Goal: Task Accomplishment & Management: Manage account settings

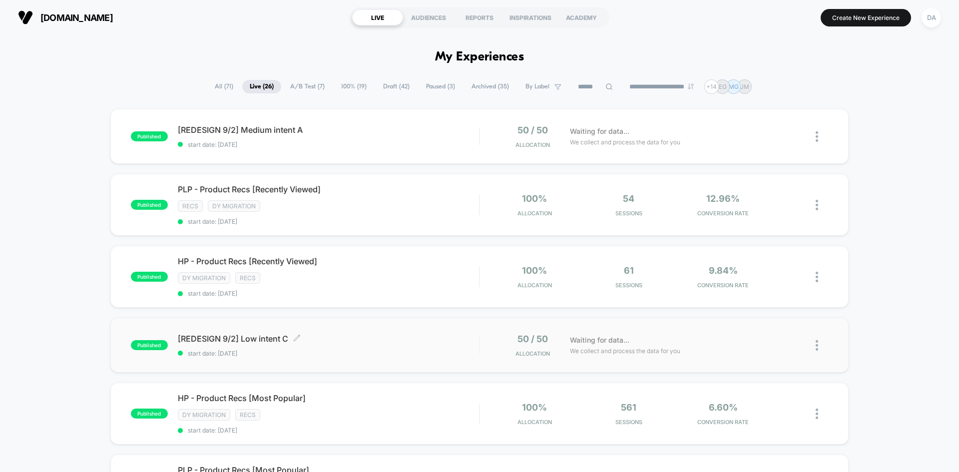
click at [409, 339] on span "[REDESIGN 9/2] Low intent C Click to edit experience details" at bounding box center [328, 339] width 301 height 10
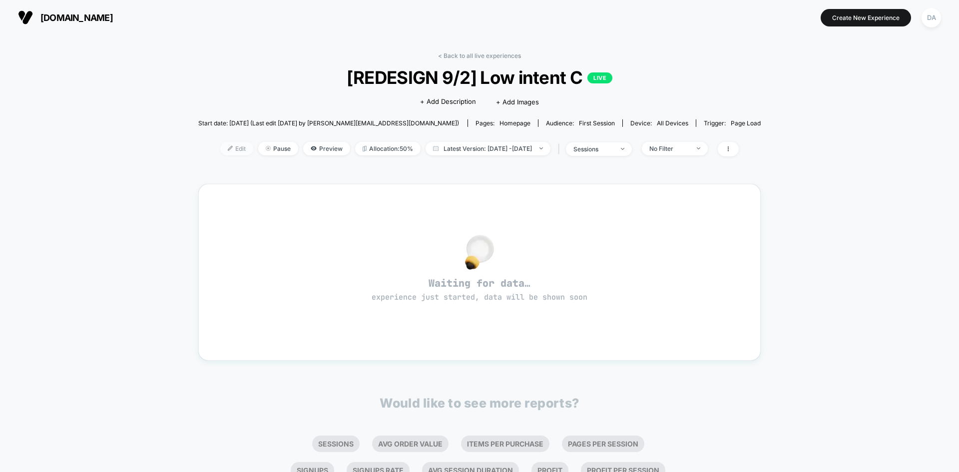
drag, startPoint x: 207, startPoint y: 149, endPoint x: 202, endPoint y: 150, distance: 5.0
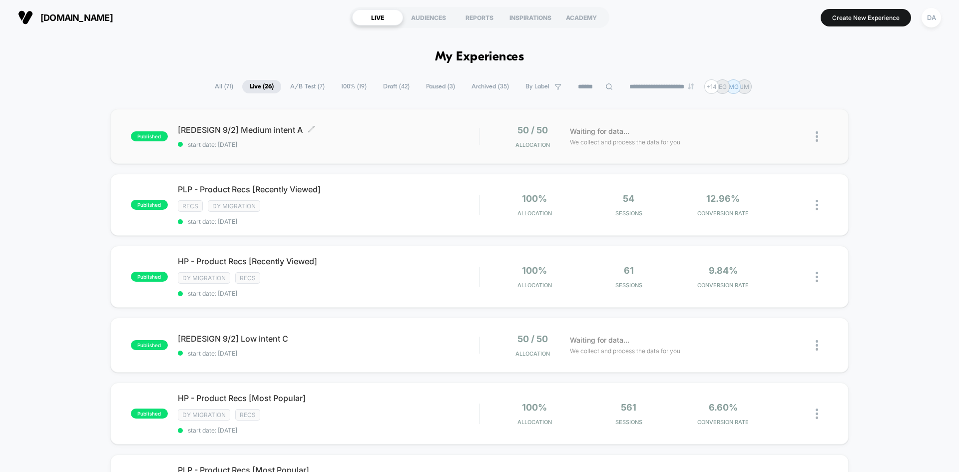
click at [363, 134] on span "[REDESIGN 9/2] Medium intent A Click to edit experience details" at bounding box center [328, 130] width 301 height 10
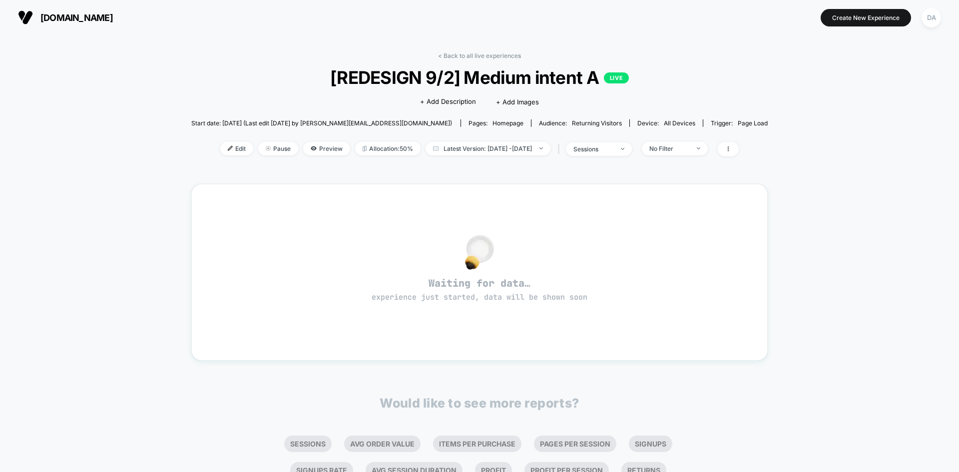
click at [927, 222] on div "< Back to all live experiences [REDESIGN 9/2] Medium intent A LIVE Click to edi…" at bounding box center [479, 287] width 959 height 505
click at [220, 145] on span "Edit" at bounding box center [236, 148] width 33 height 13
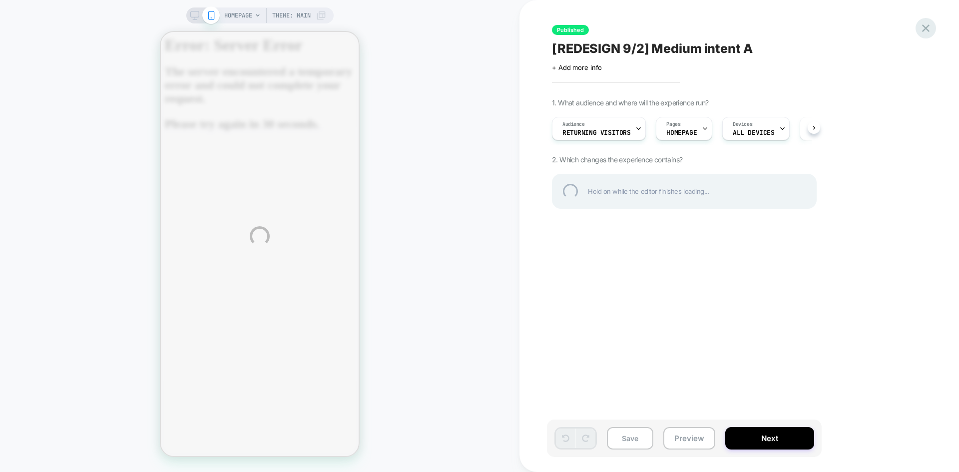
click at [926, 26] on div at bounding box center [926, 28] width 20 height 20
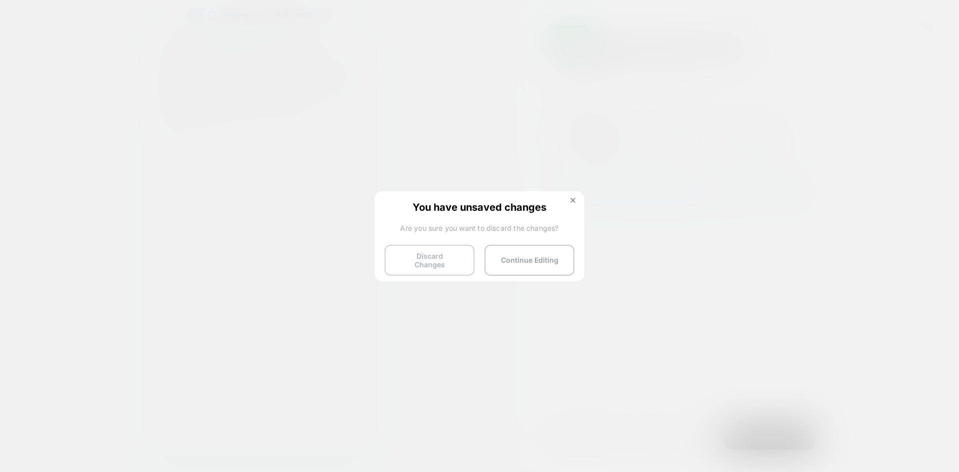
click at [422, 262] on button "Discard Changes" at bounding box center [430, 260] width 90 height 31
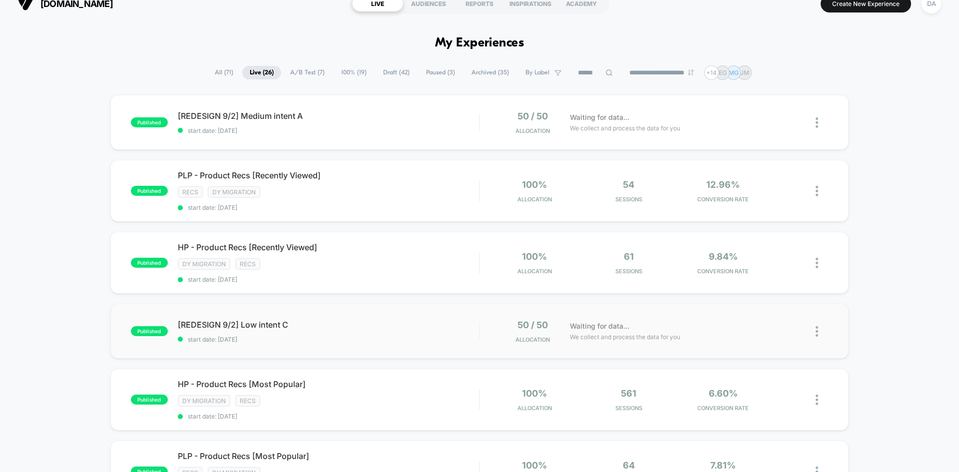
scroll to position [100, 0]
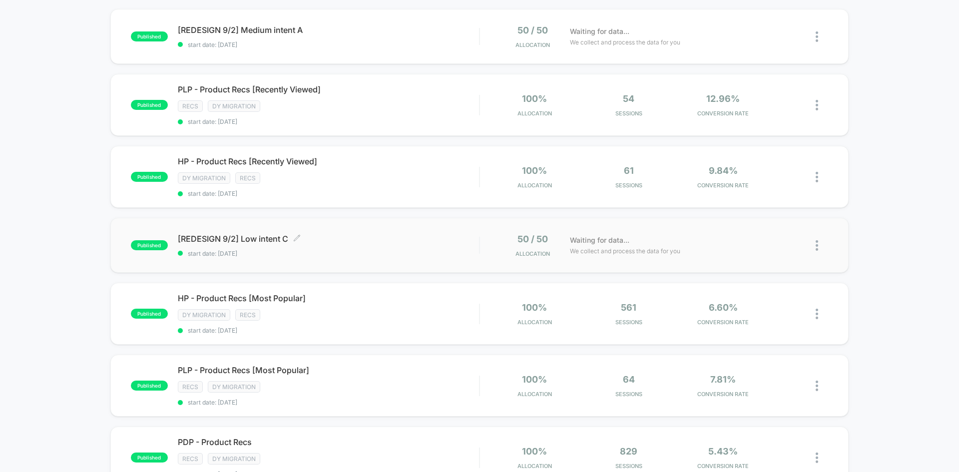
click at [392, 244] on div "[REDESIGN 9/2] Low intent C Click to edit experience details Click to edit expe…" at bounding box center [328, 245] width 301 height 23
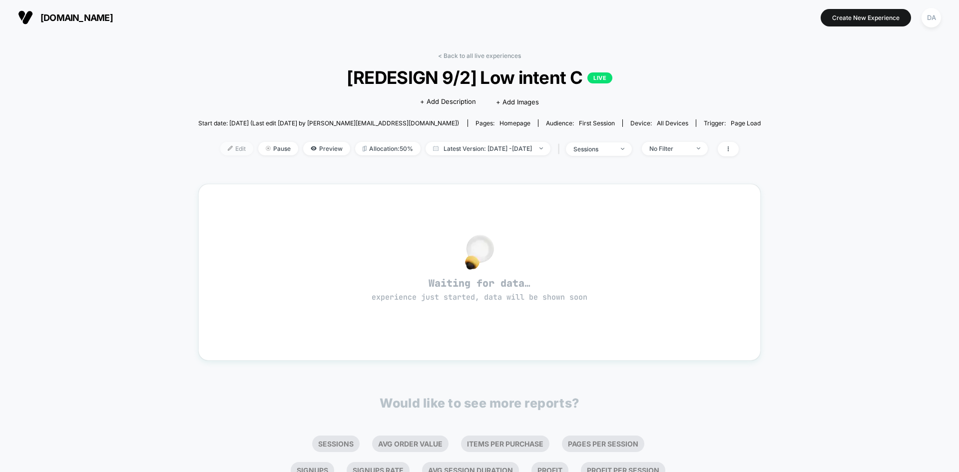
click at [220, 149] on span "Edit" at bounding box center [236, 148] width 33 height 13
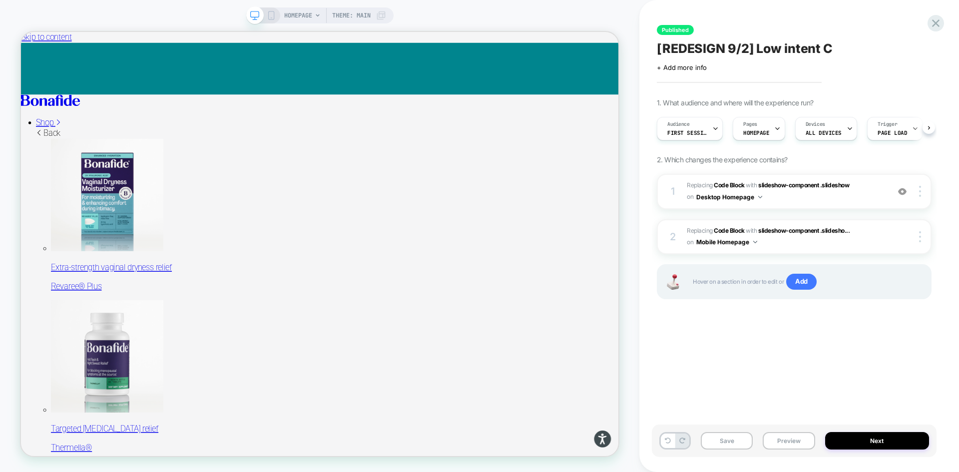
scroll to position [0, 0]
click at [694, 127] on div "Audience First Session" at bounding box center [687, 128] width 60 height 22
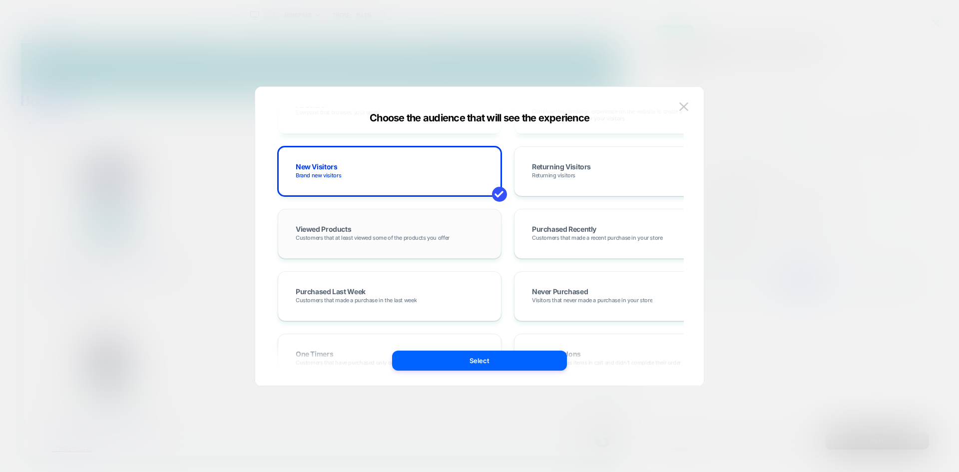
scroll to position [400, 0]
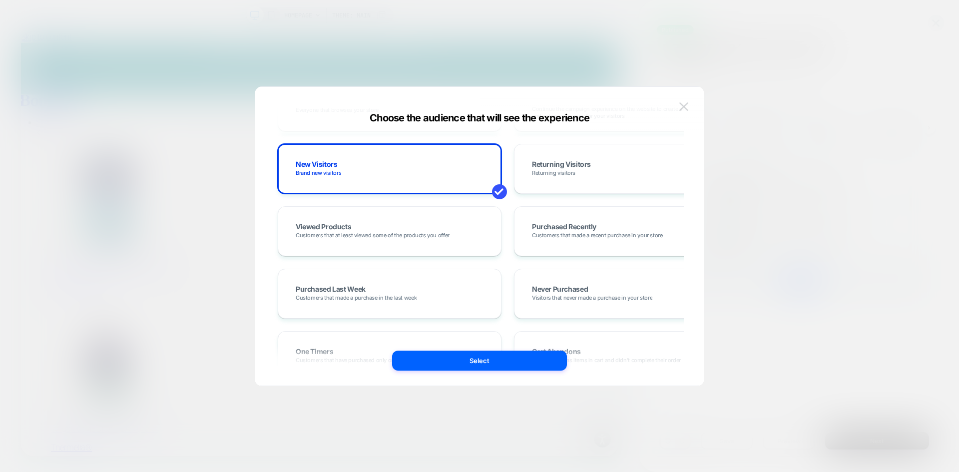
click at [681, 111] on button at bounding box center [683, 106] width 15 height 15
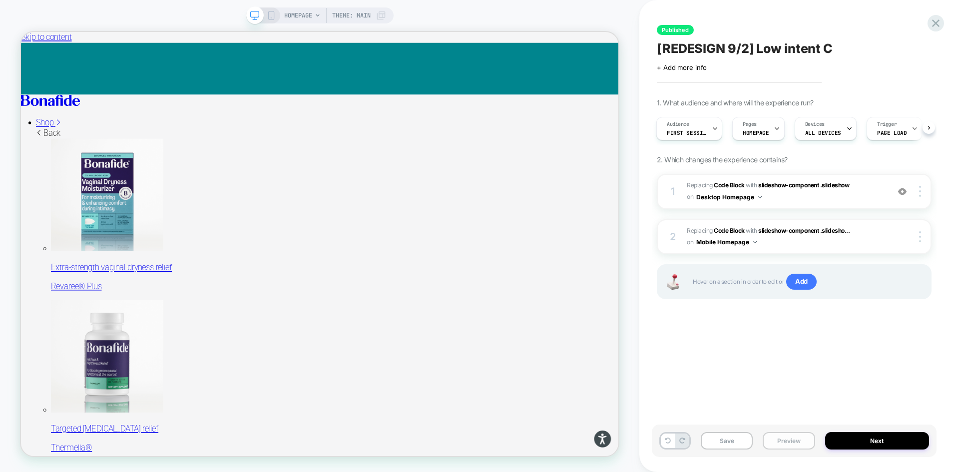
click at [796, 439] on button "Preview" at bounding box center [789, 440] width 52 height 17
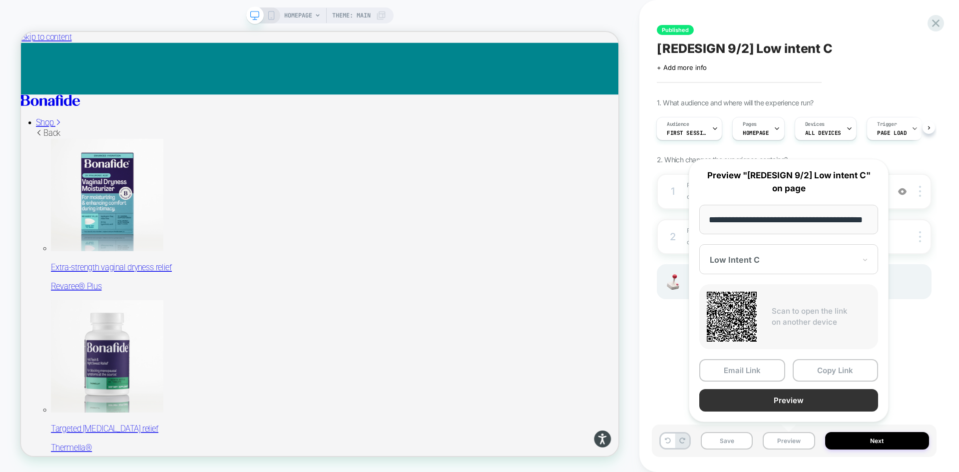
scroll to position [0, 0]
click at [780, 405] on button "Preview" at bounding box center [788, 400] width 179 height 22
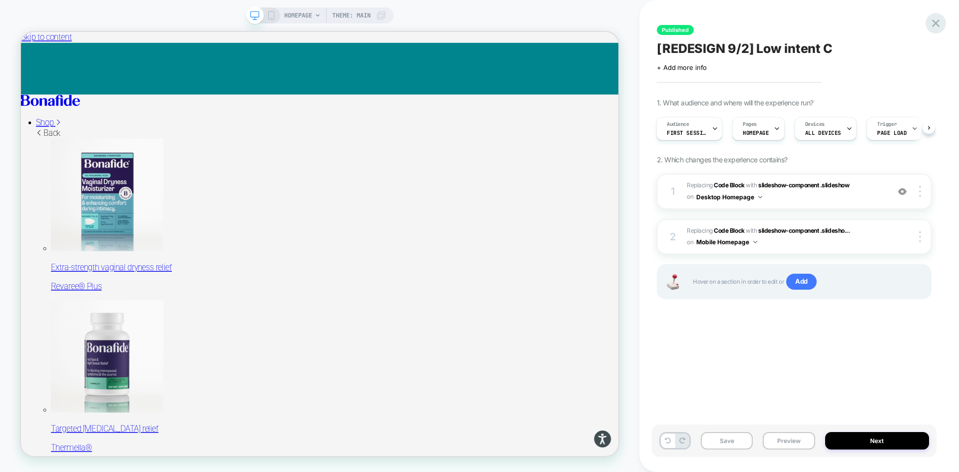
click at [936, 22] on icon at bounding box center [935, 22] width 13 height 13
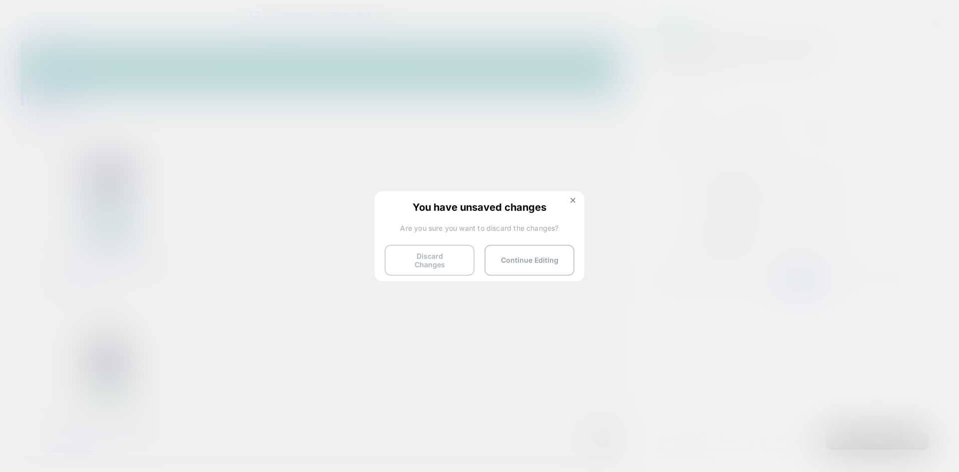
click at [443, 264] on button "Discard Changes" at bounding box center [430, 260] width 90 height 31
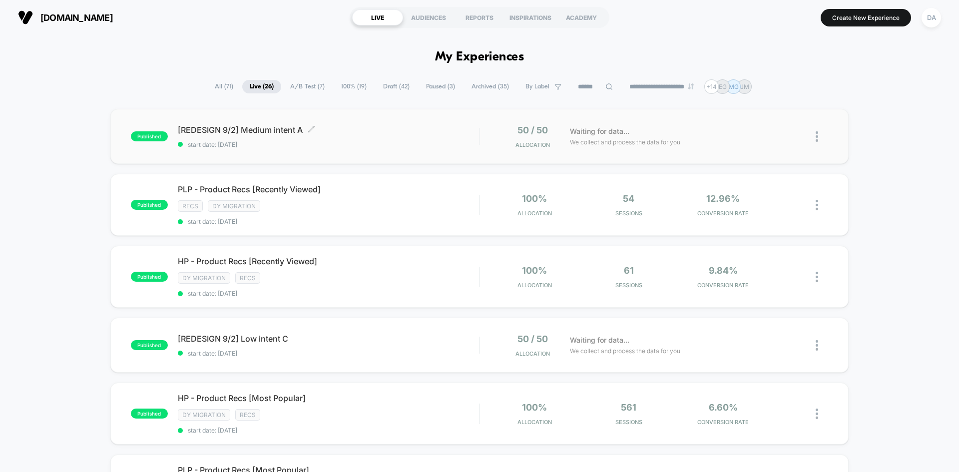
click at [389, 132] on span "[REDESIGN 9/2] Medium intent A Click to edit experience details" at bounding box center [328, 130] width 301 height 10
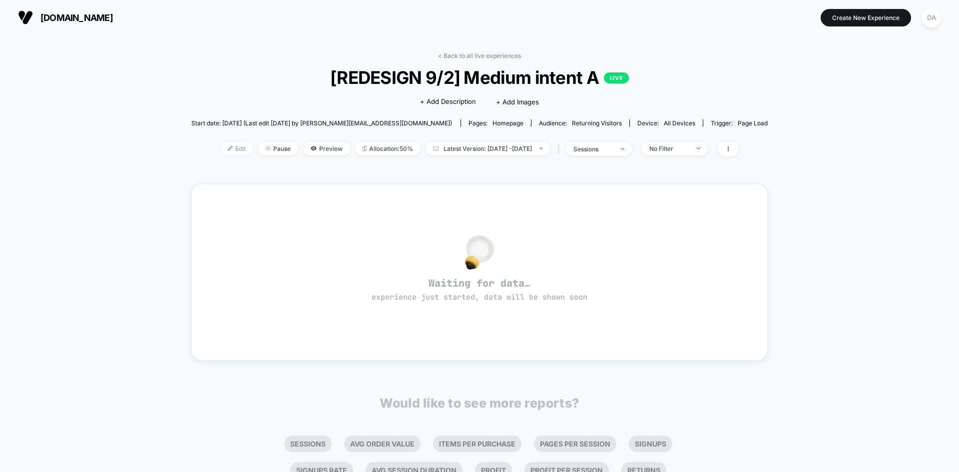
click at [222, 147] on span "Edit" at bounding box center [236, 148] width 33 height 13
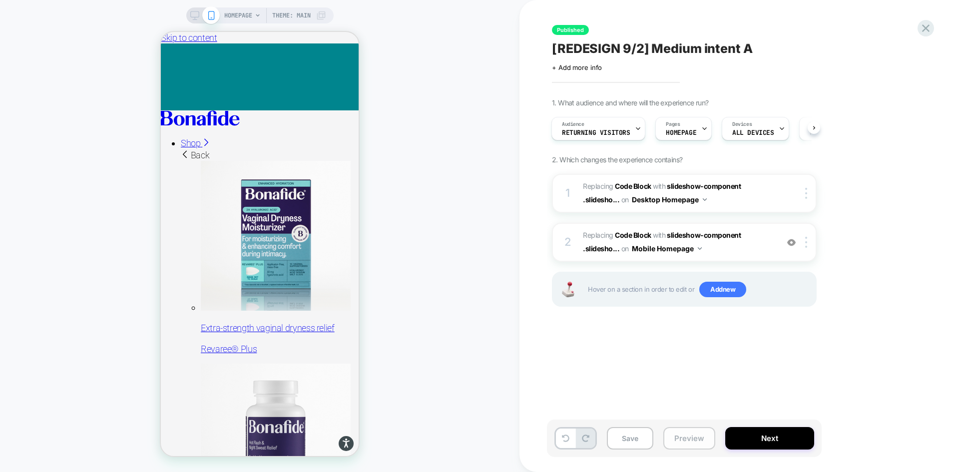
click at [701, 438] on button "Preview" at bounding box center [689, 438] width 52 height 22
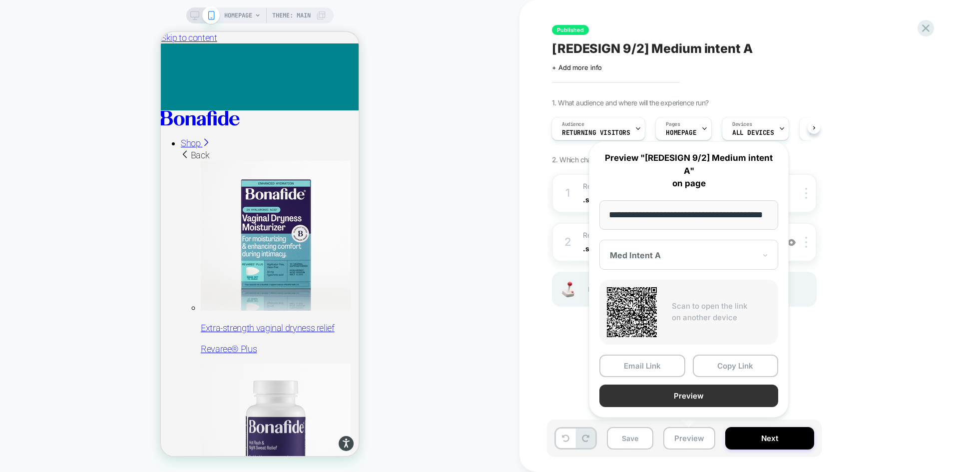
click at [654, 391] on button "Preview" at bounding box center [688, 396] width 179 height 22
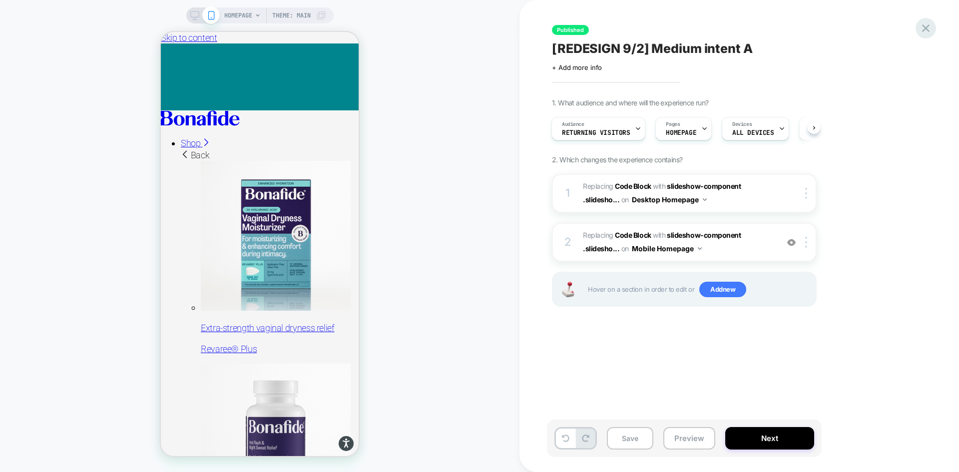
click at [927, 29] on icon at bounding box center [925, 27] width 7 height 7
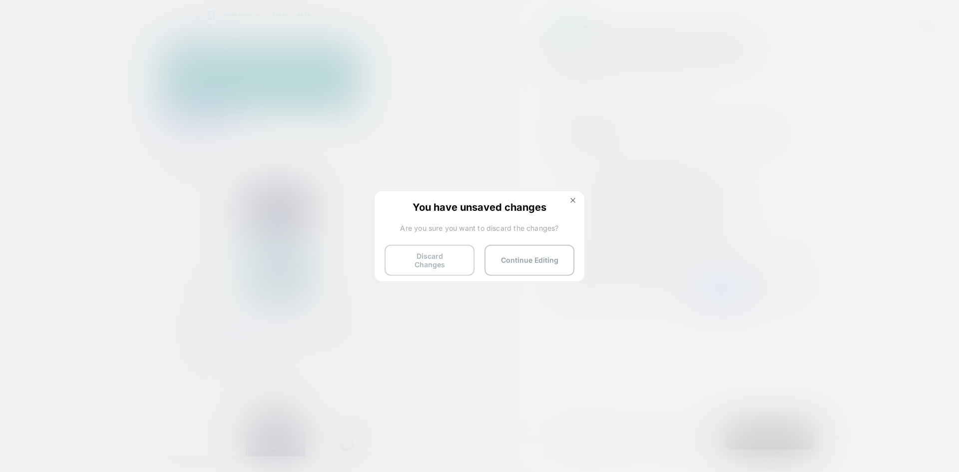
click at [459, 260] on button "Discard Changes" at bounding box center [430, 260] width 90 height 31
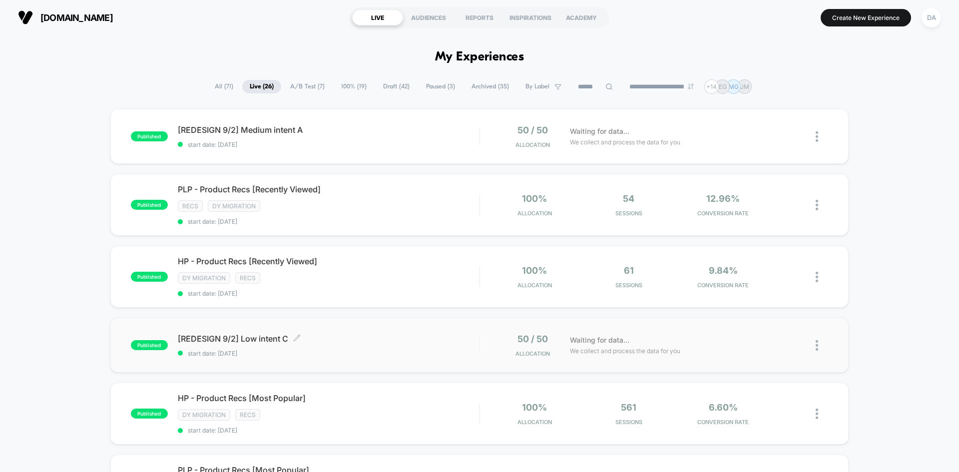
click at [387, 336] on span "[REDESIGN 9/2] Low intent C Click to edit experience details" at bounding box center [328, 339] width 301 height 10
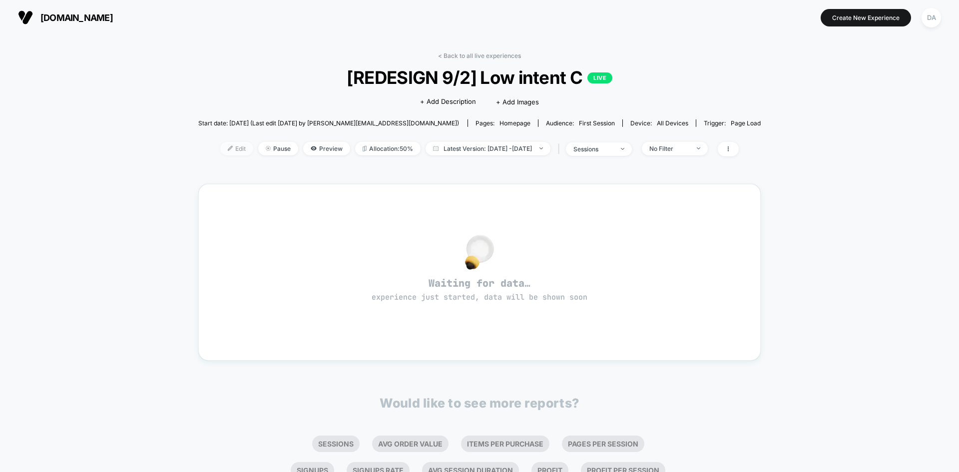
click at [220, 155] on span "Edit" at bounding box center [236, 148] width 33 height 13
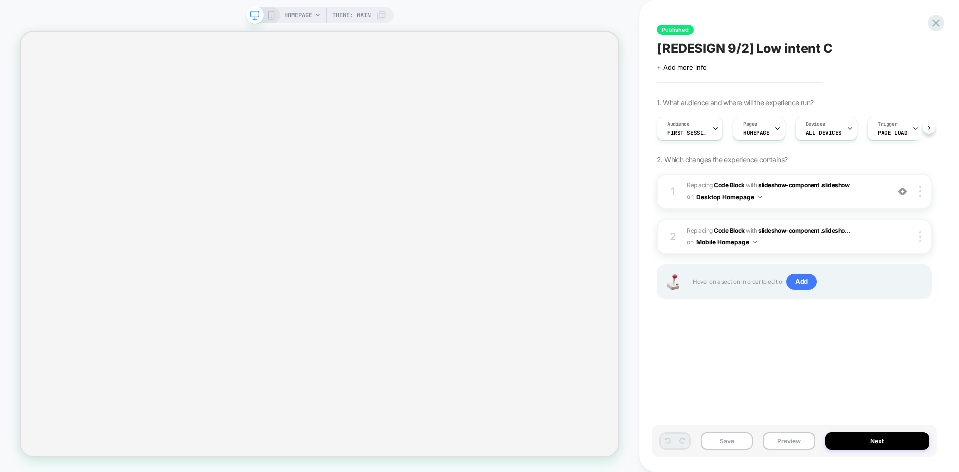
scroll to position [0, 0]
click at [790, 437] on button "Preview" at bounding box center [789, 440] width 52 height 17
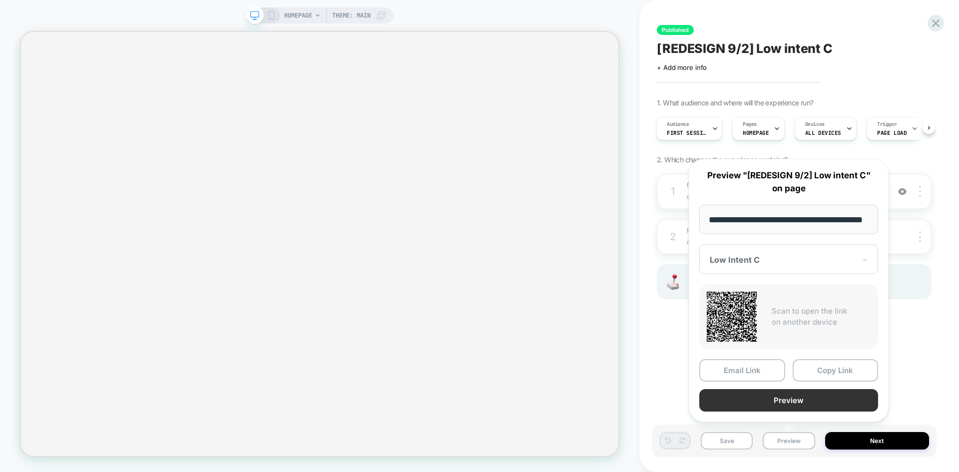
scroll to position [0, 0]
click at [786, 400] on button "Preview" at bounding box center [788, 400] width 179 height 22
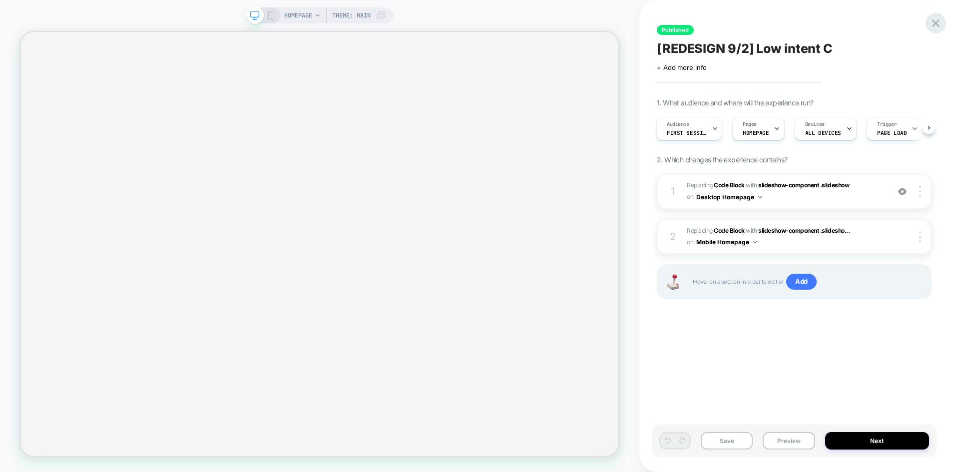
click at [930, 27] on icon at bounding box center [935, 22] width 13 height 13
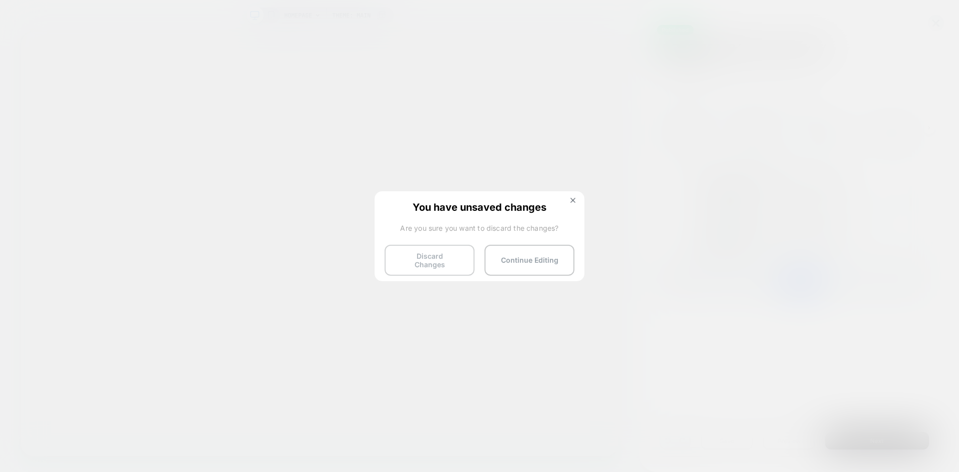
click at [443, 263] on button "Discard Changes" at bounding box center [430, 260] width 90 height 31
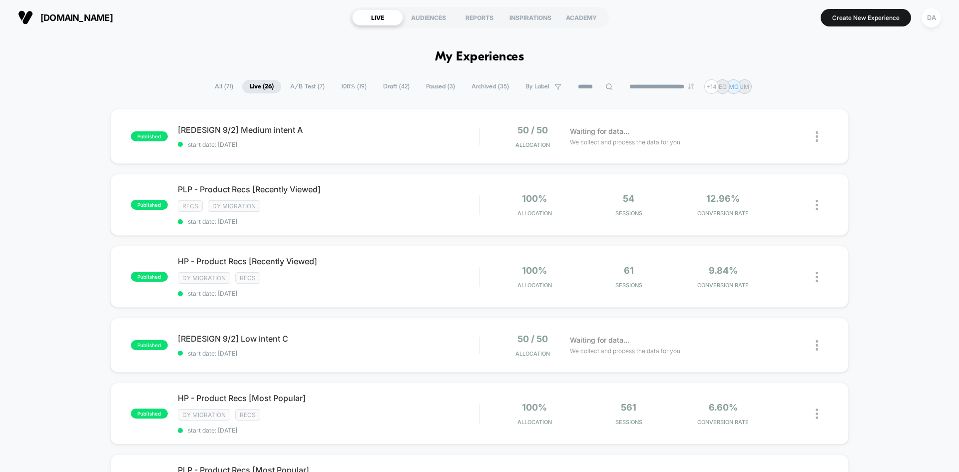
click at [337, 88] on span "100% ( 19 )" at bounding box center [354, 86] width 40 height 13
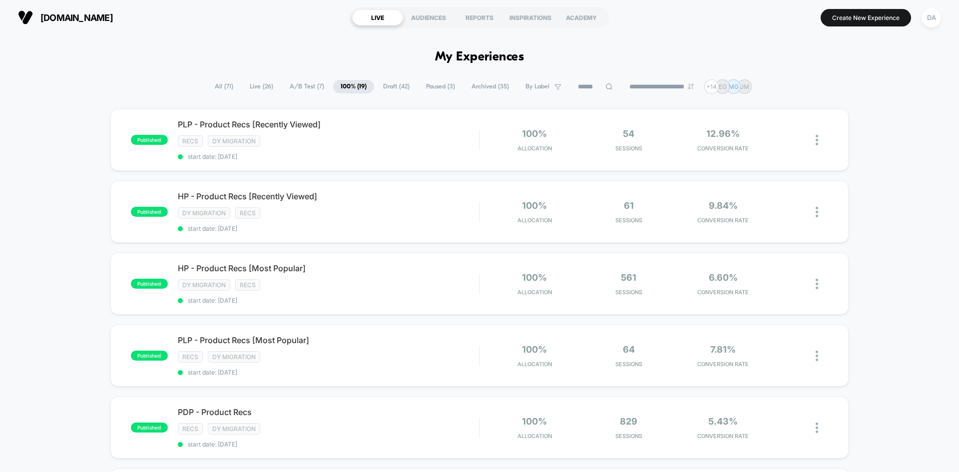
click at [401, 89] on span "Draft ( 42 )" at bounding box center [396, 86] width 41 height 13
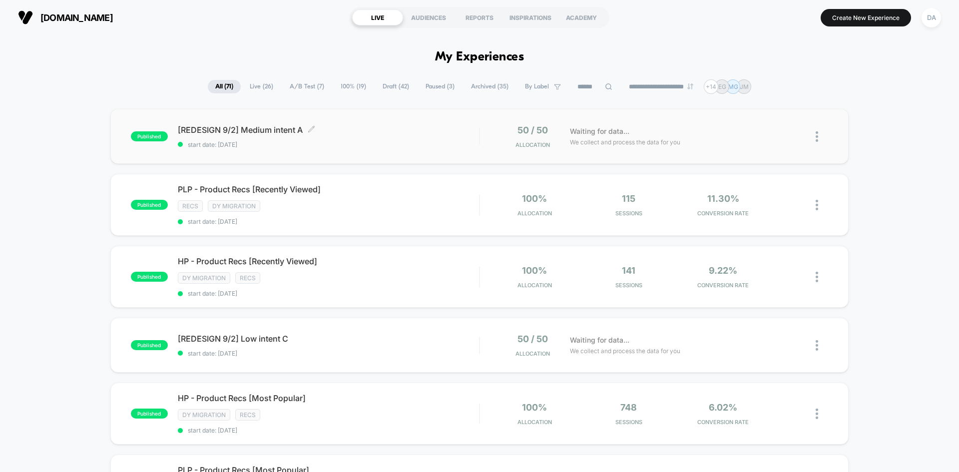
click at [424, 131] on span "[REDESIGN 9/2] Medium intent A Click to edit experience details" at bounding box center [328, 130] width 301 height 10
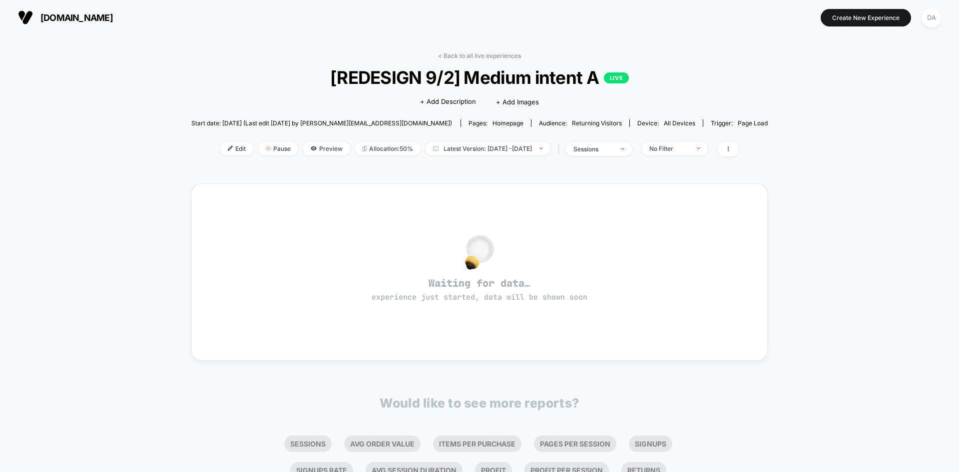
drag, startPoint x: 256, startPoint y: 147, endPoint x: 335, endPoint y: 167, distance: 81.9
click at [343, 178] on div "< Back to all live experiences [REDESIGN 9/2] Medium intent A LIVE Click to edi…" at bounding box center [479, 277] width 577 height 465
click at [319, 145] on span "Preview" at bounding box center [326, 148] width 47 height 13
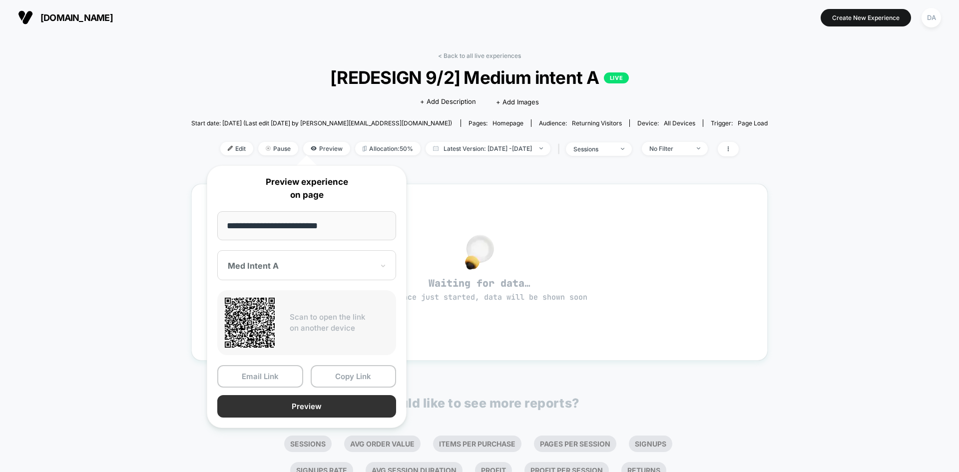
click at [309, 410] on button "Preview" at bounding box center [306, 406] width 179 height 22
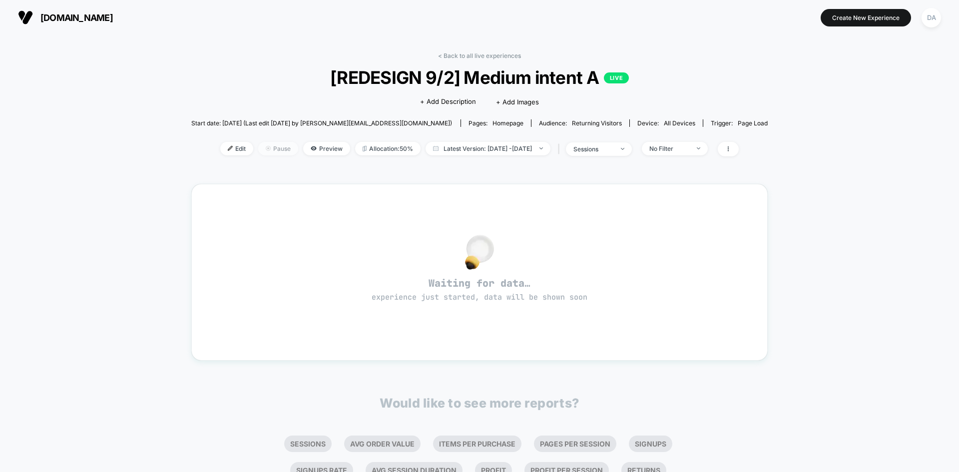
click at [271, 145] on span "Pause" at bounding box center [278, 148] width 40 height 13
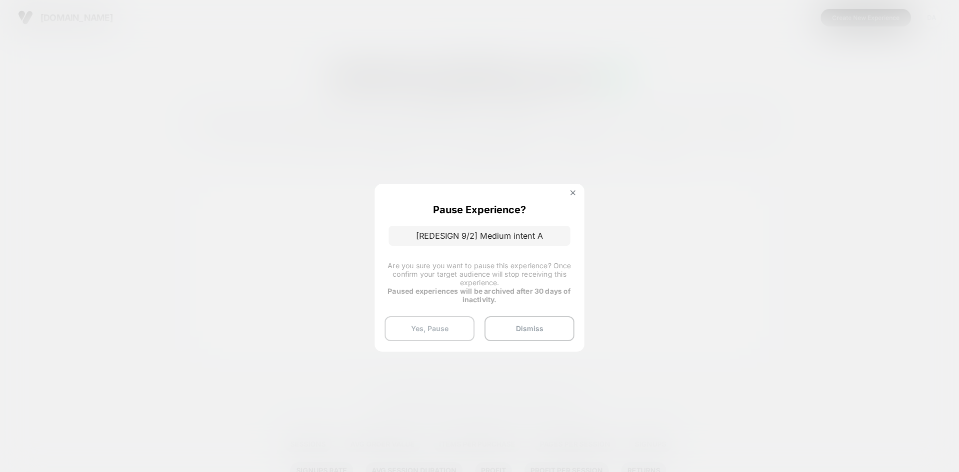
click at [454, 331] on button "Yes, Pause" at bounding box center [430, 328] width 90 height 25
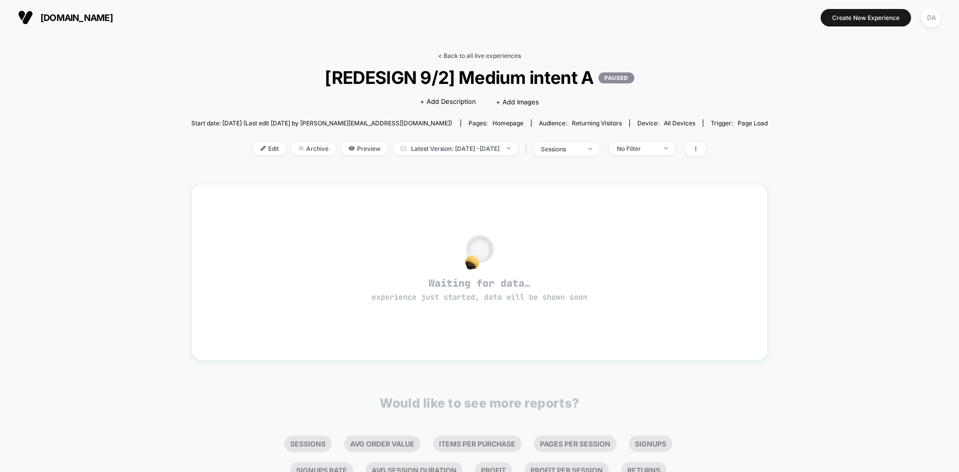
click at [448, 57] on link "< Back to all live experiences" at bounding box center [479, 55] width 83 height 7
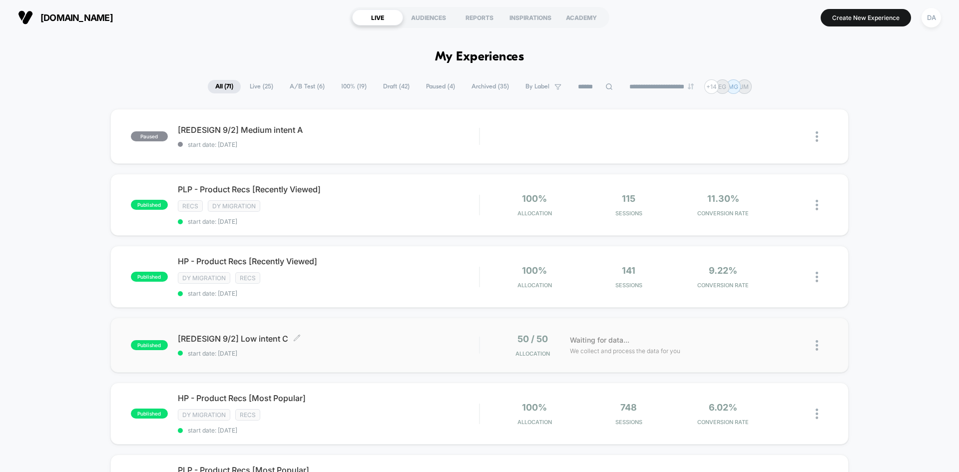
click at [380, 339] on span "[REDESIGN 9/2] Low intent C Click to edit experience details" at bounding box center [328, 339] width 301 height 10
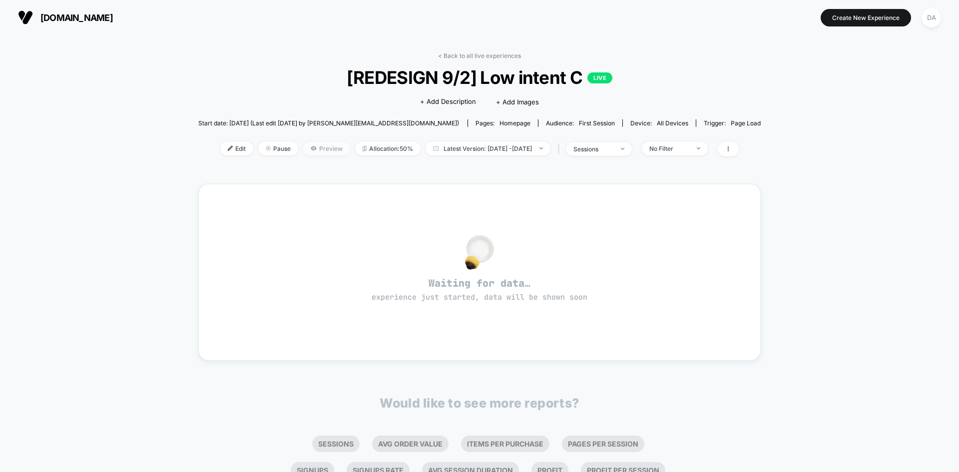
click at [303, 147] on span "Preview" at bounding box center [326, 148] width 47 height 13
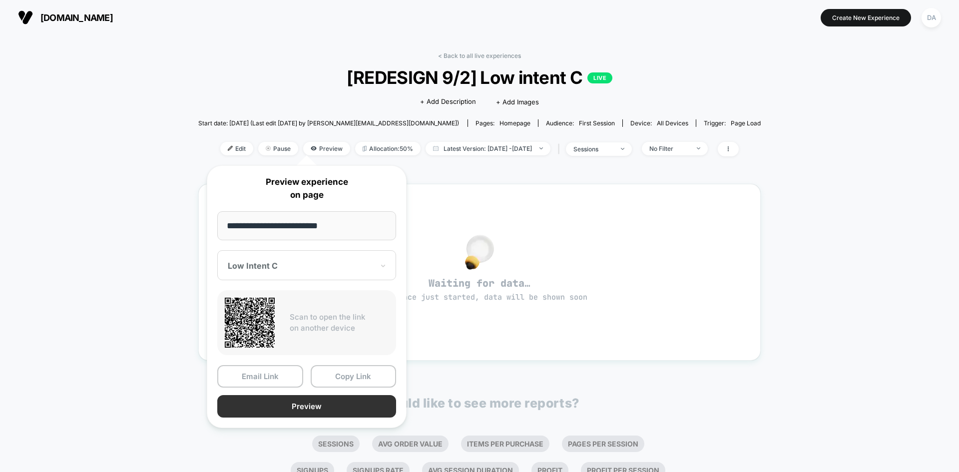
click at [329, 404] on button "Preview" at bounding box center [306, 406] width 179 height 22
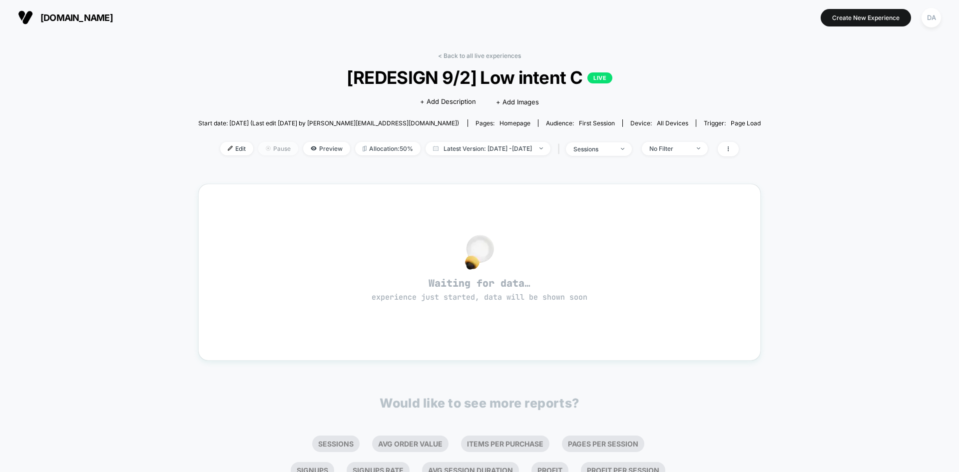
click at [269, 150] on span "Pause" at bounding box center [278, 148] width 40 height 13
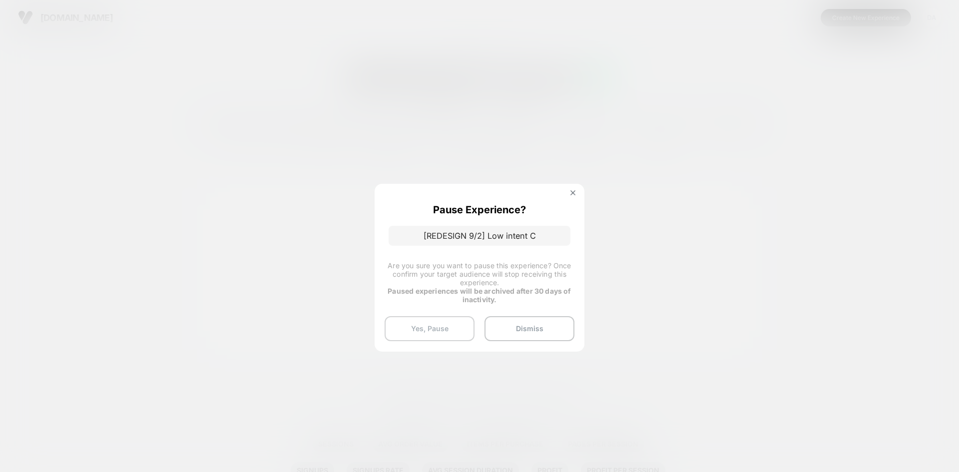
click at [451, 327] on button "Yes, Pause" at bounding box center [430, 328] width 90 height 25
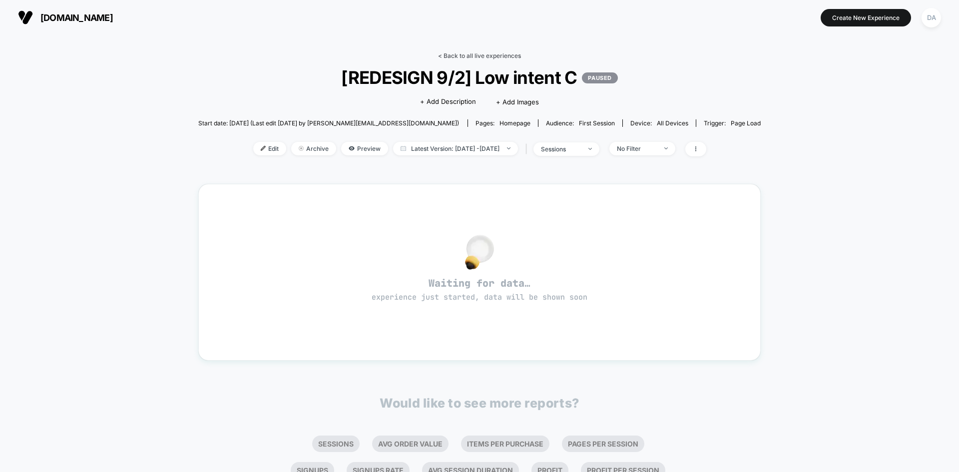
click at [464, 54] on link "< Back to all live experiences" at bounding box center [479, 55] width 83 height 7
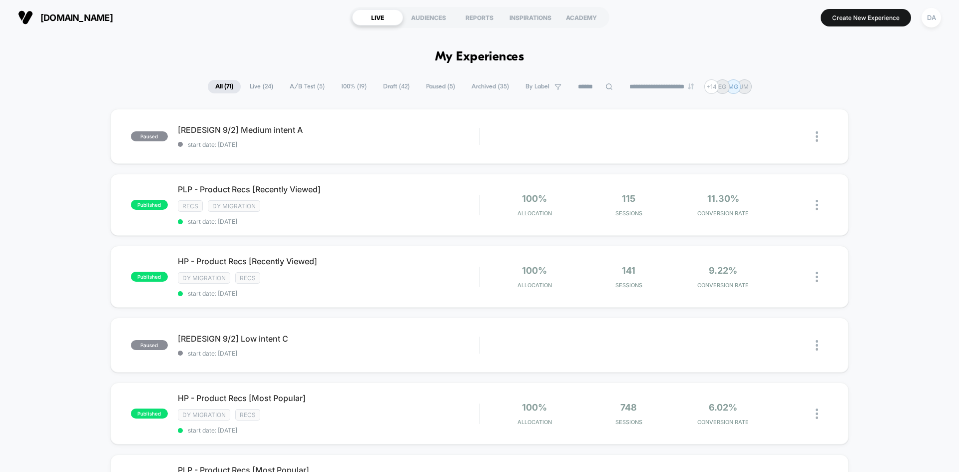
click at [377, 87] on span "Draft ( 42 )" at bounding box center [396, 86] width 41 height 13
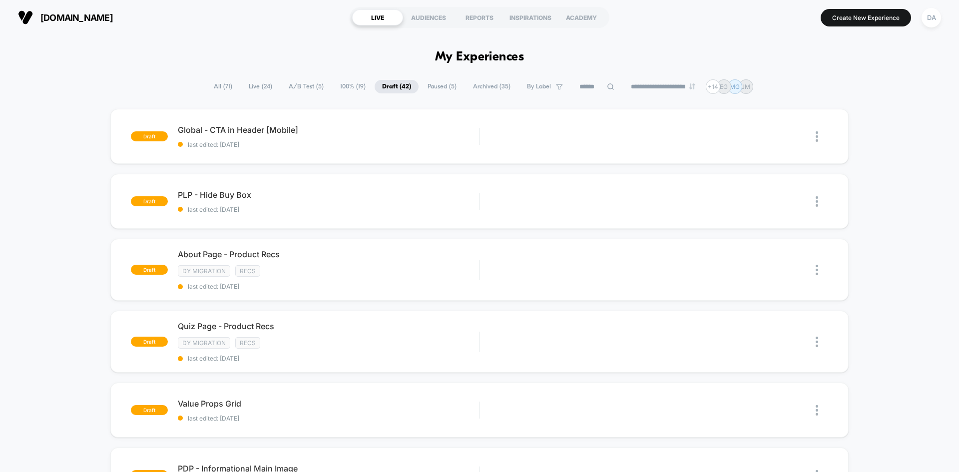
click at [429, 87] on span "Paused ( 5 )" at bounding box center [442, 86] width 44 height 13
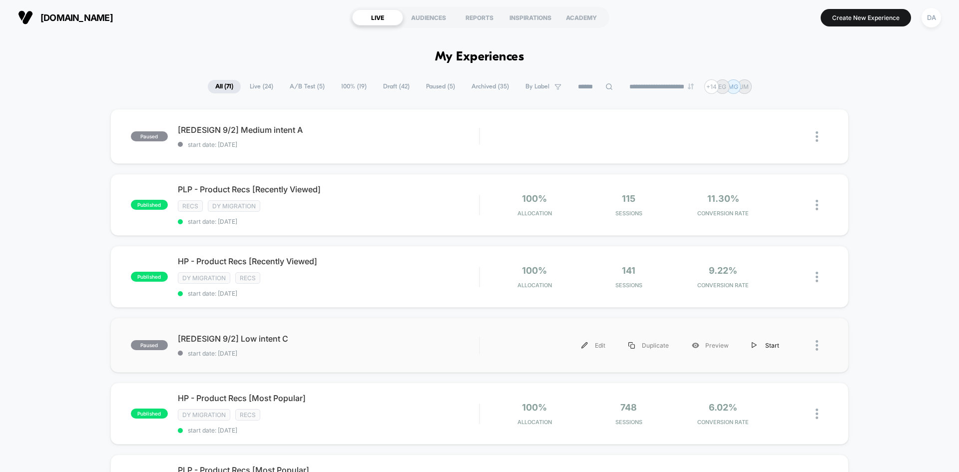
click at [760, 348] on div "Start" at bounding box center [765, 345] width 50 height 22
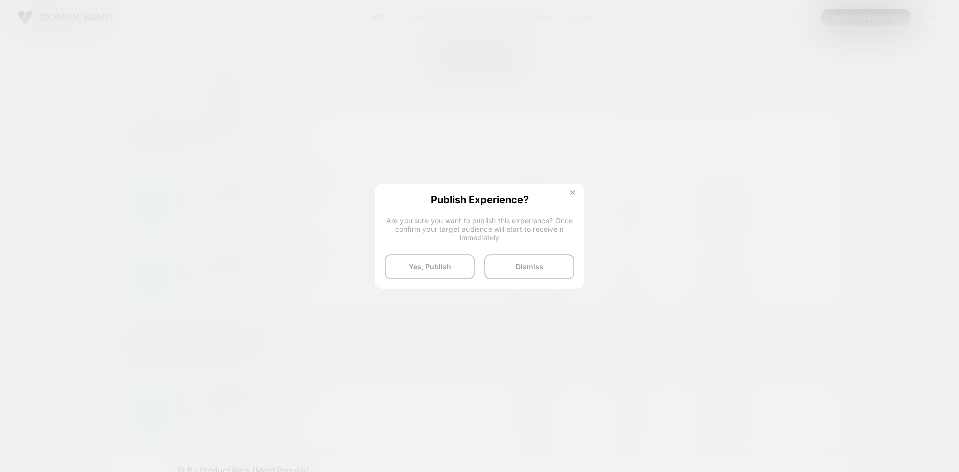
click at [569, 194] on button at bounding box center [572, 194] width 11 height 8
